Goal: Information Seeking & Learning: Find specific fact

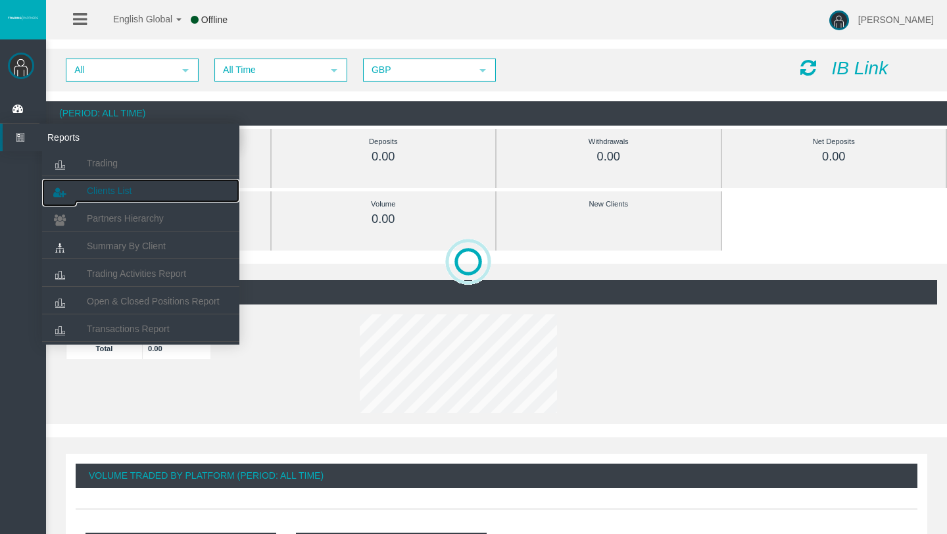
click at [125, 181] on link "Clients List" at bounding box center [140, 191] width 197 height 24
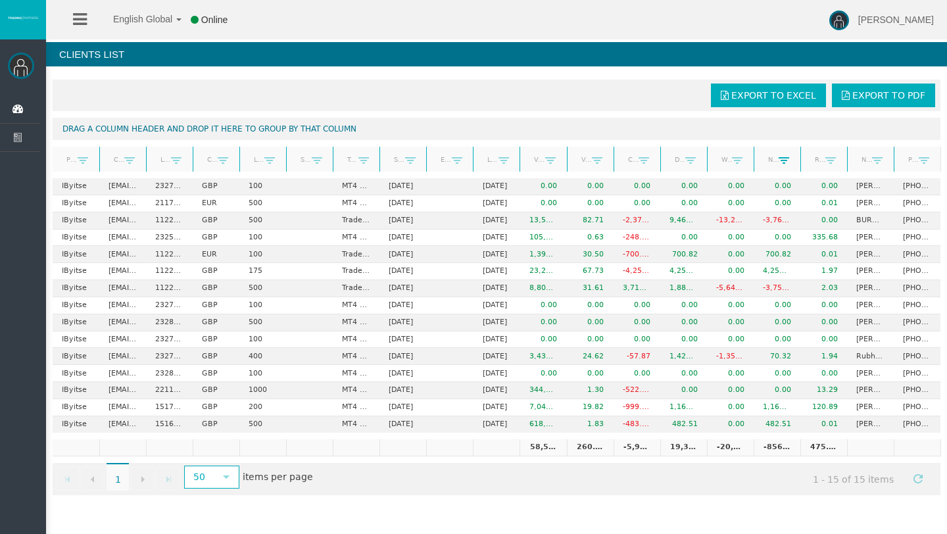
click at [780, 156] on span at bounding box center [783, 160] width 11 height 11
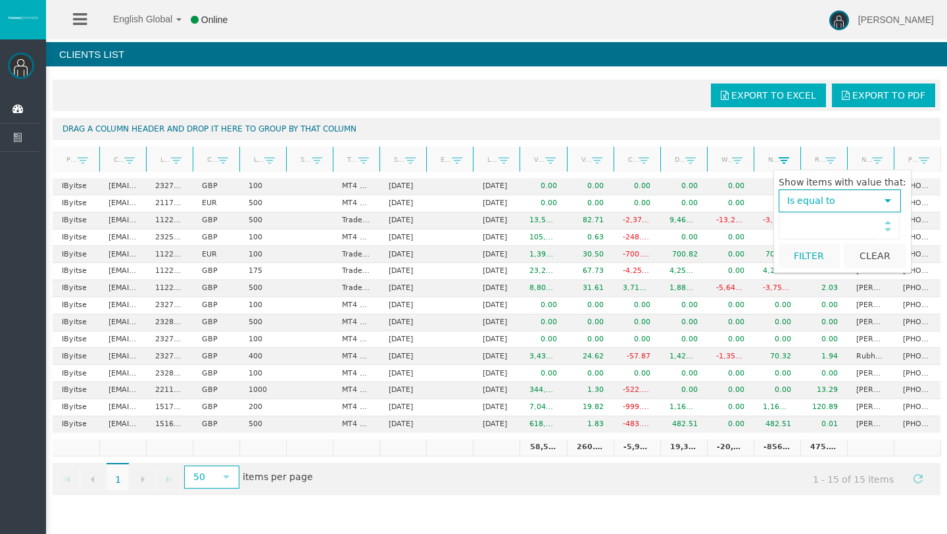
click at [780, 156] on span at bounding box center [783, 160] width 11 height 11
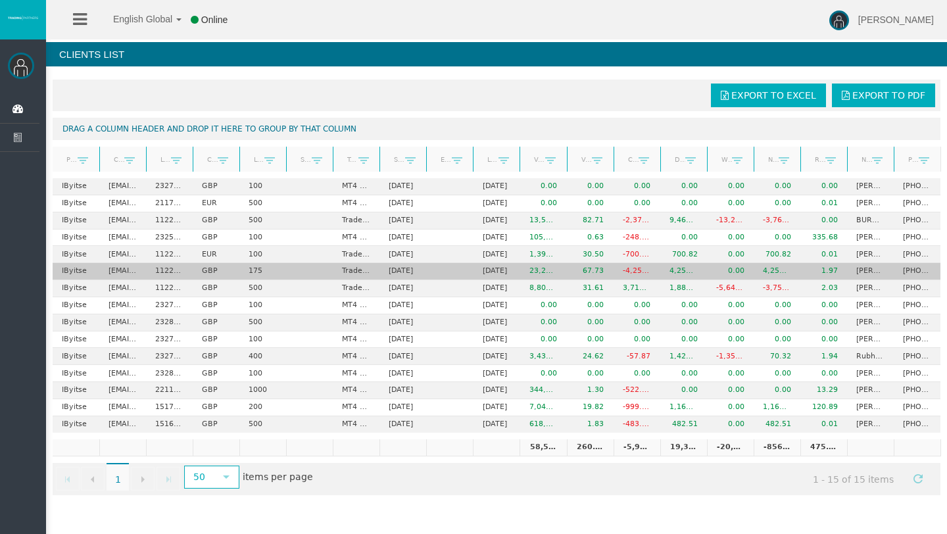
click at [791, 266] on td "4,257.15" at bounding box center [776, 271] width 47 height 17
click at [871, 270] on td "[PERSON_NAME]" at bounding box center [870, 271] width 47 height 17
